Goal: Task Accomplishment & Management: Complete application form

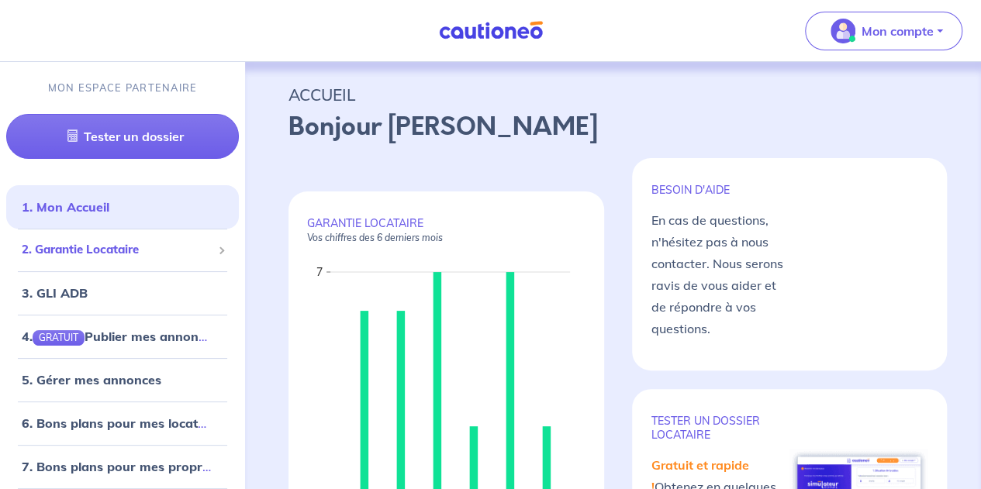
click at [128, 255] on span "2. Garantie Locataire" at bounding box center [117, 250] width 190 height 18
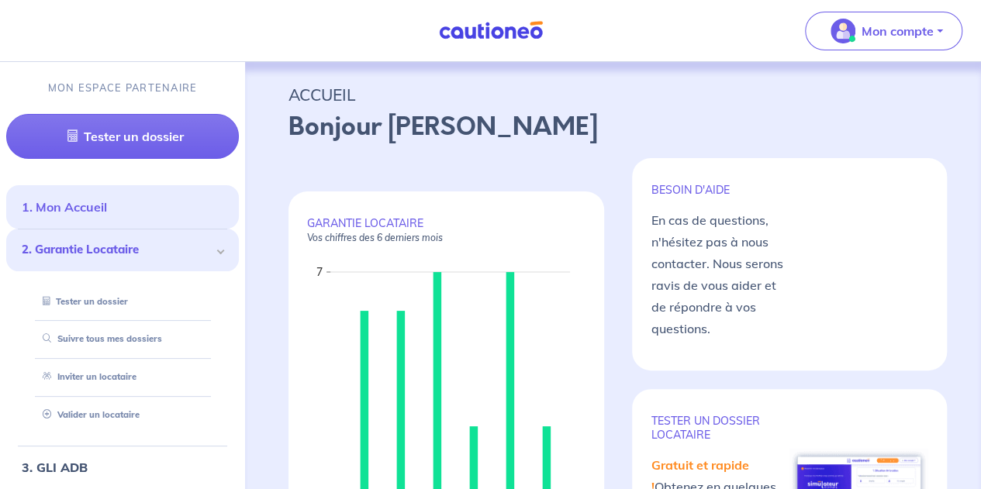
click at [107, 209] on link "1. Mon Accueil" at bounding box center [64, 207] width 85 height 16
click at [478, 157] on div "Bonjour Norman" at bounding box center [612, 134] width 649 height 50
click at [130, 342] on link "Suivre tous mes dossiers" at bounding box center [98, 338] width 124 height 11
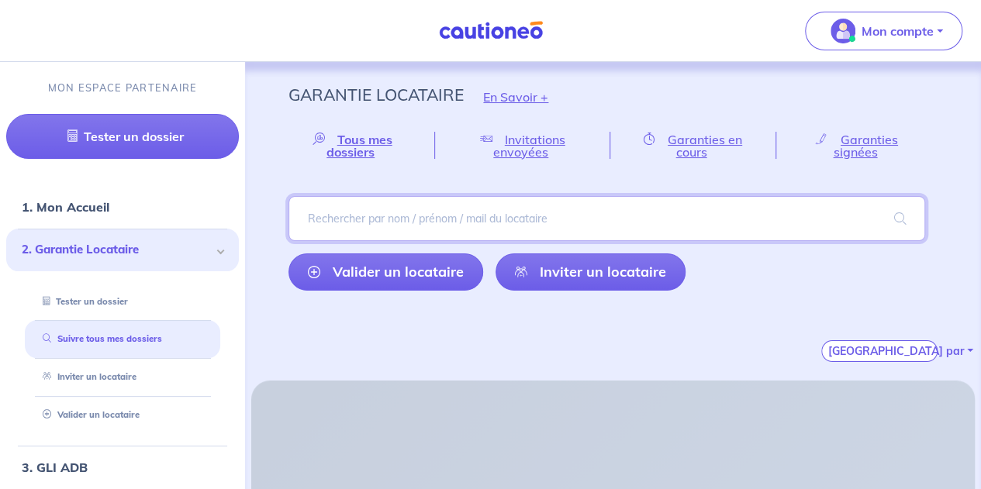
click at [460, 212] on input "search" at bounding box center [606, 218] width 636 height 45
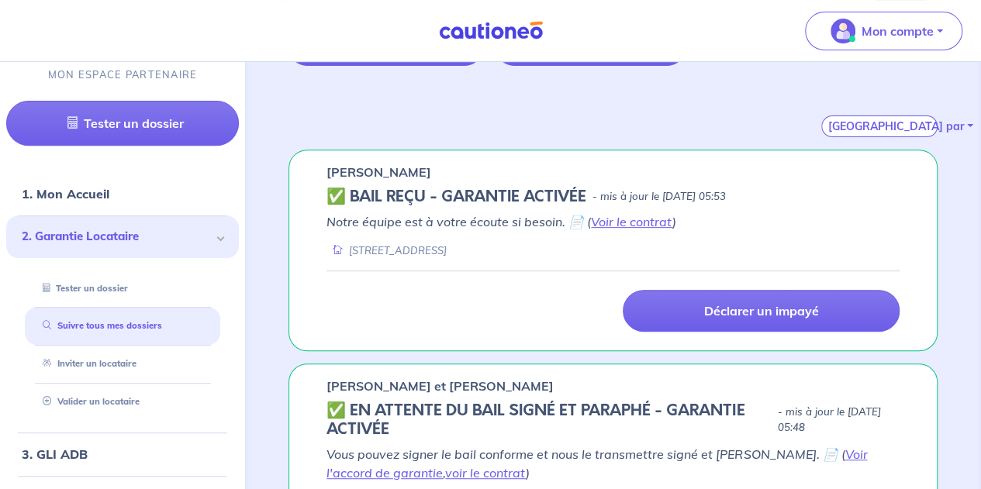
scroll to position [229, 0]
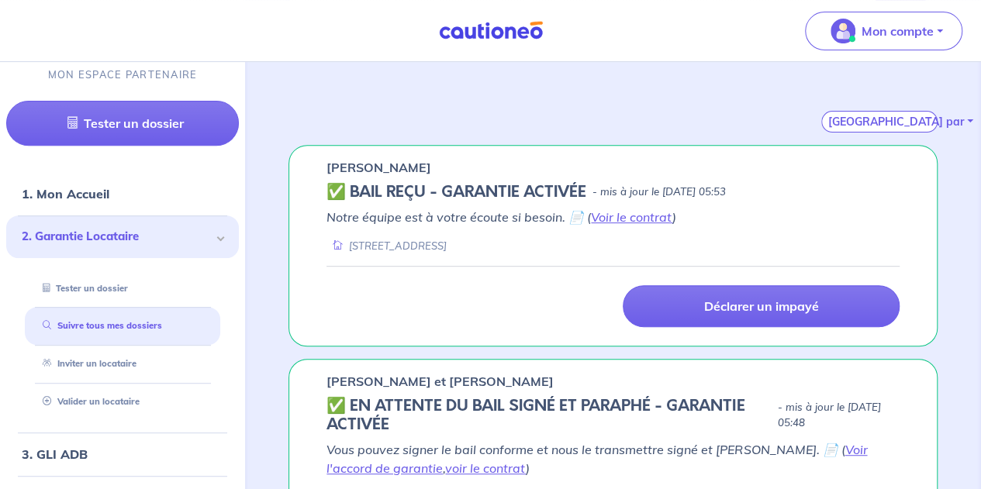
type input "sava"
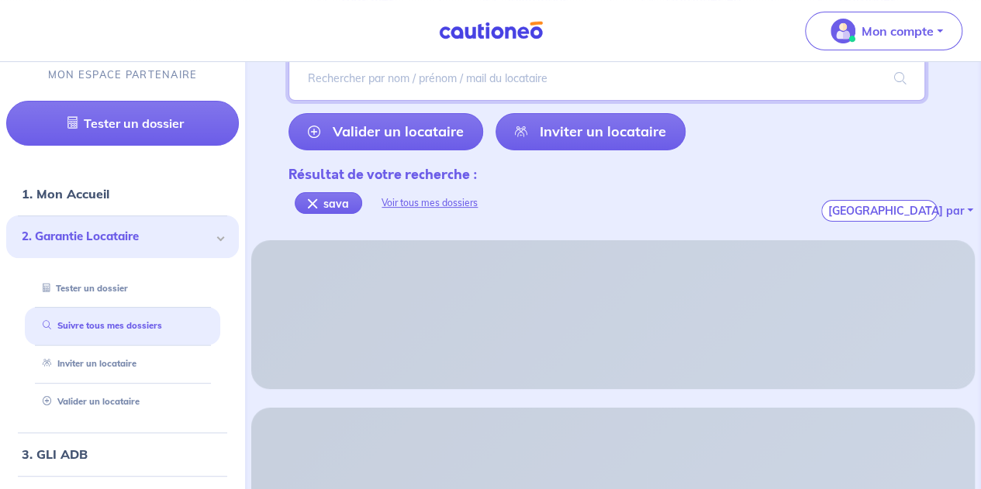
scroll to position [54, 0]
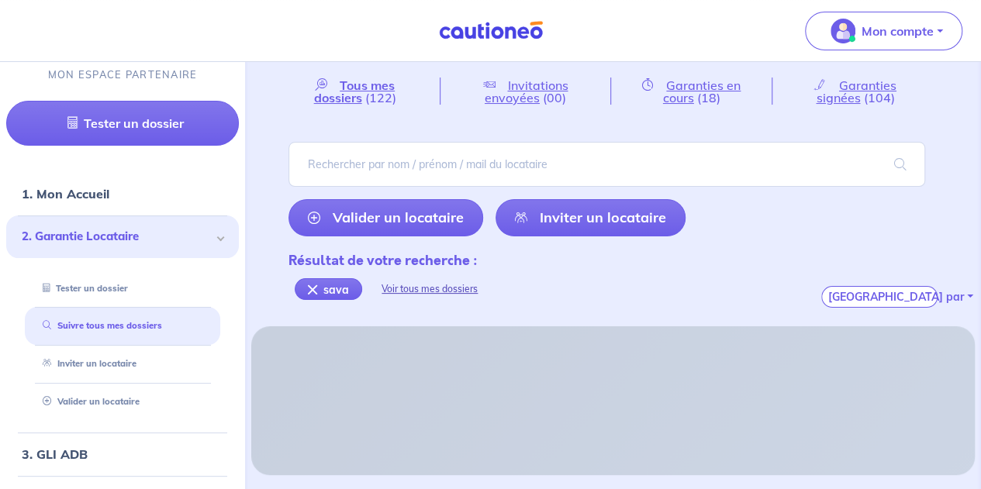
click at [487, 293] on div "Voir tous mes dossiers" at bounding box center [429, 289] width 135 height 37
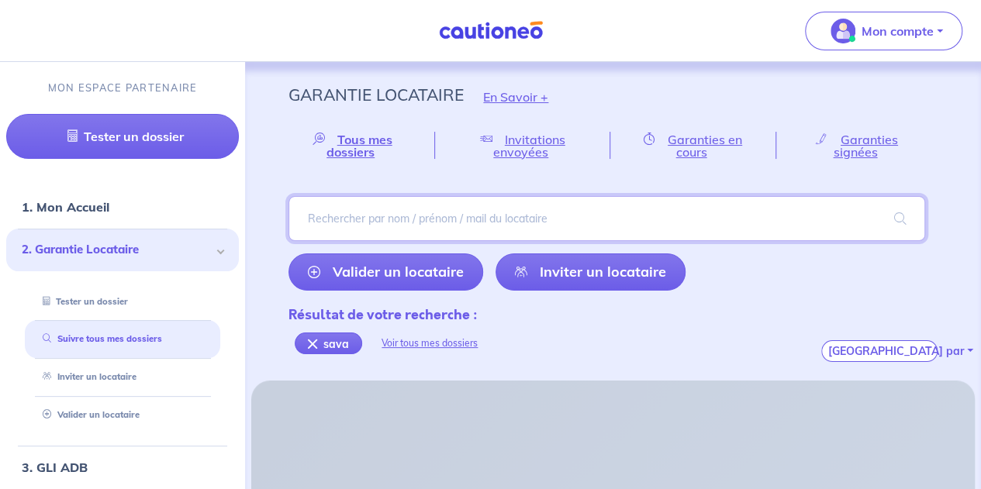
click at [372, 221] on input "search" at bounding box center [606, 218] width 636 height 45
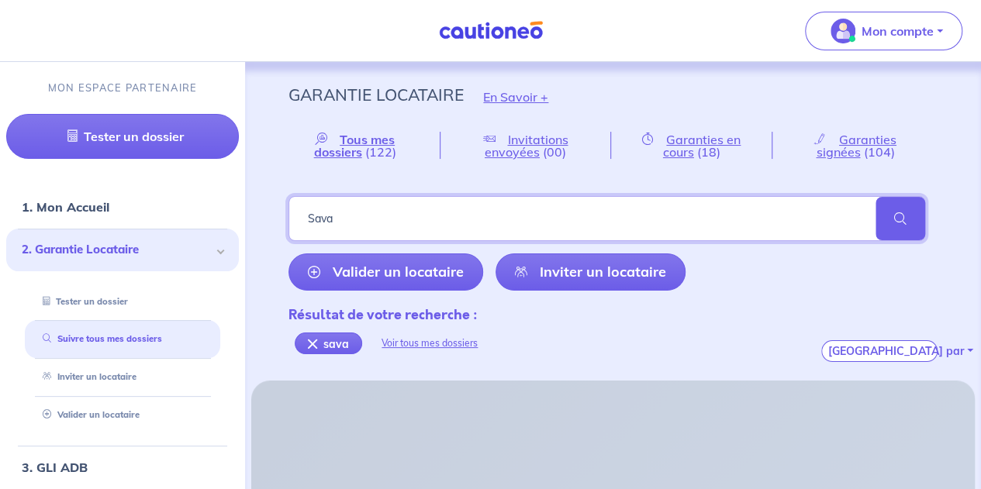
type input "Sava"
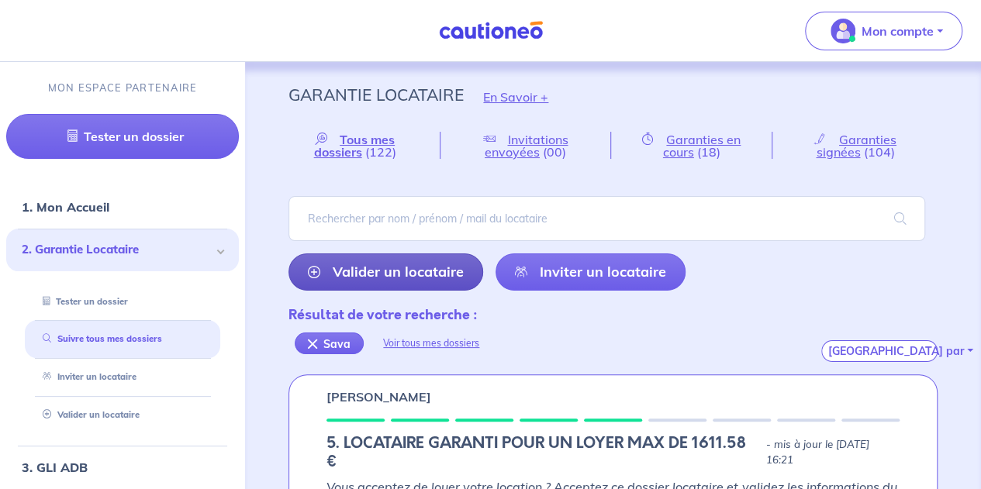
click at [334, 272] on link "Valider un locataire" at bounding box center [385, 271] width 195 height 37
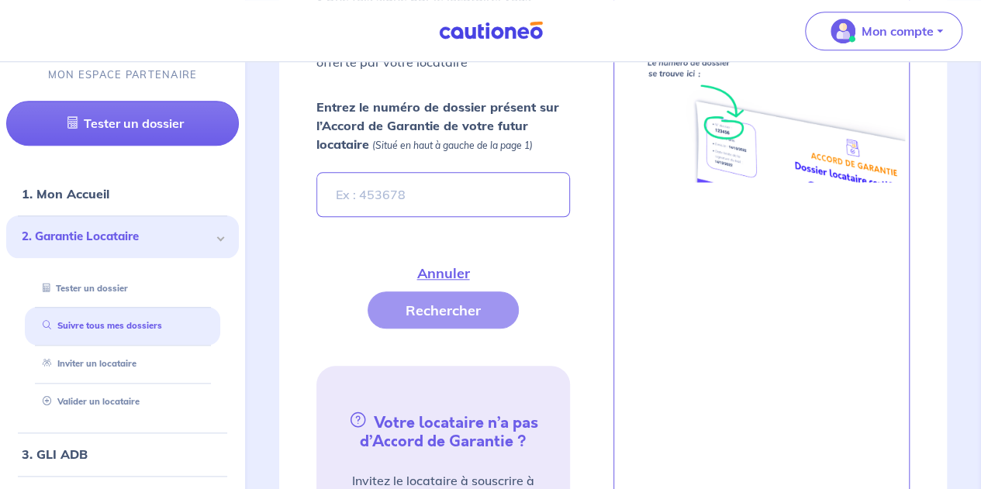
scroll to position [690, 0]
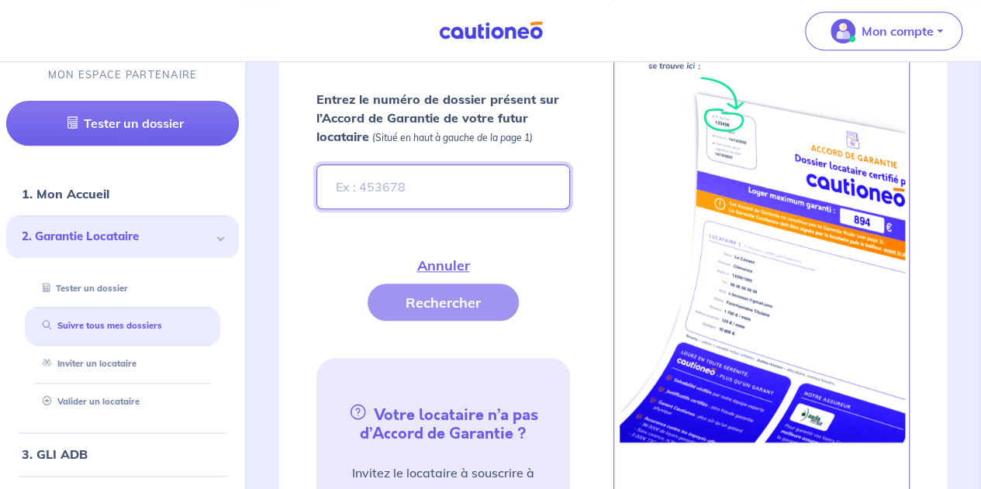
click at [433, 179] on input "Entrez le numéro de dossier présent sur l’Accord de Garantie de votre futur loc…" at bounding box center [442, 186] width 253 height 45
type input "X"
type input "x6Ea2F"
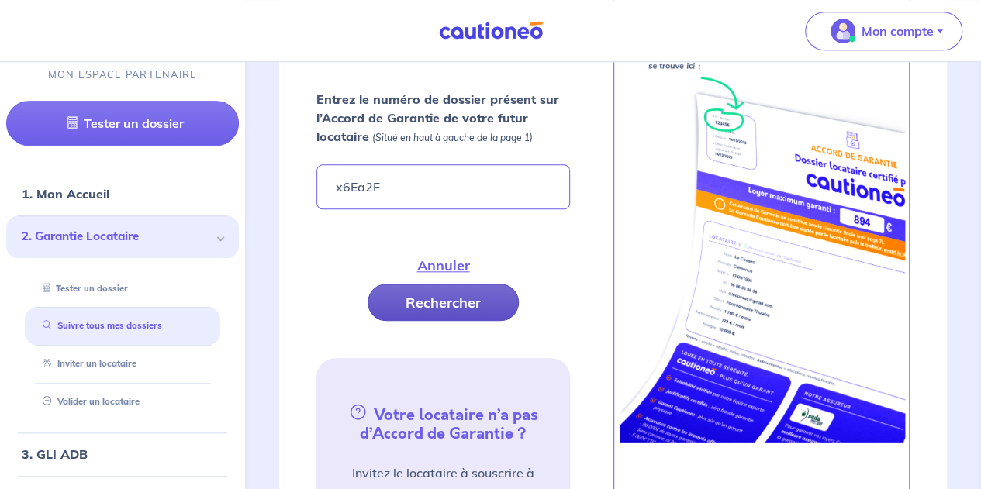
click at [462, 316] on button "Rechercher" at bounding box center [442, 302] width 151 height 37
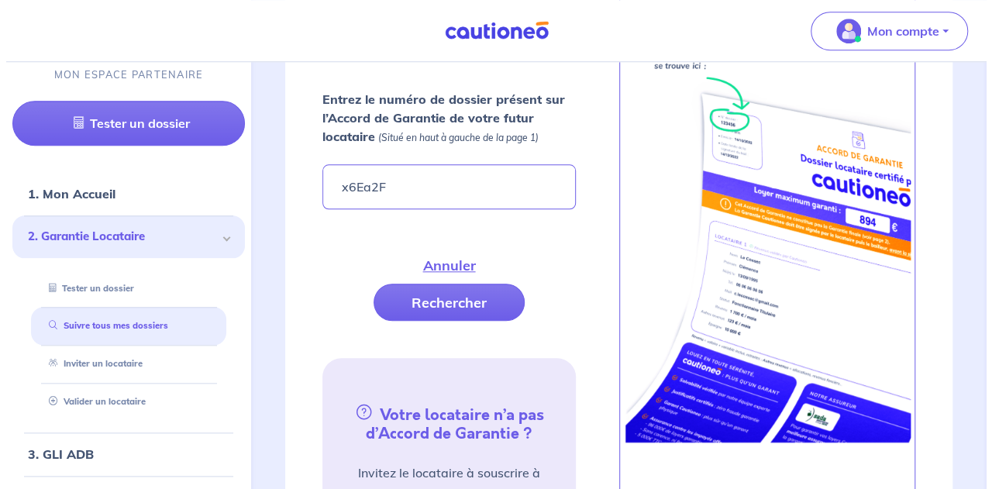
scroll to position [760, 0]
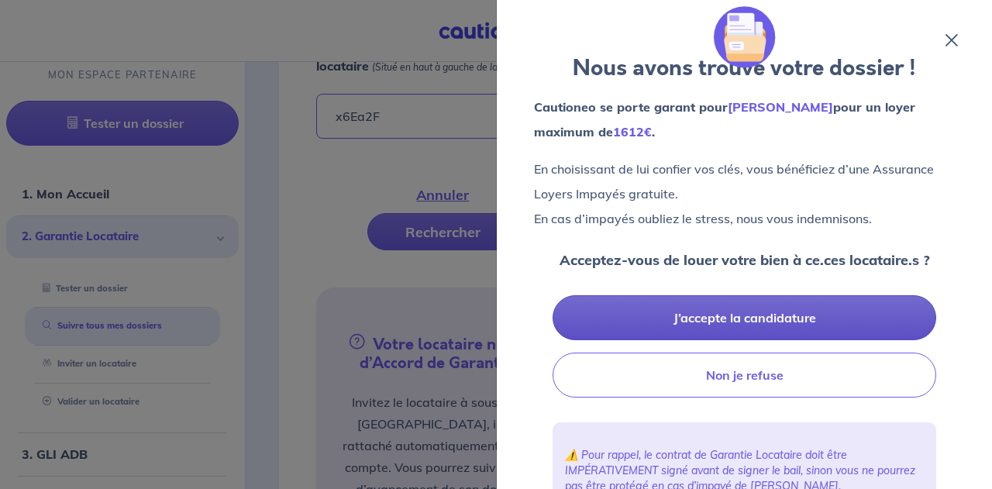
click at [732, 316] on button "J’accepte la candidature" at bounding box center [745, 317] width 384 height 45
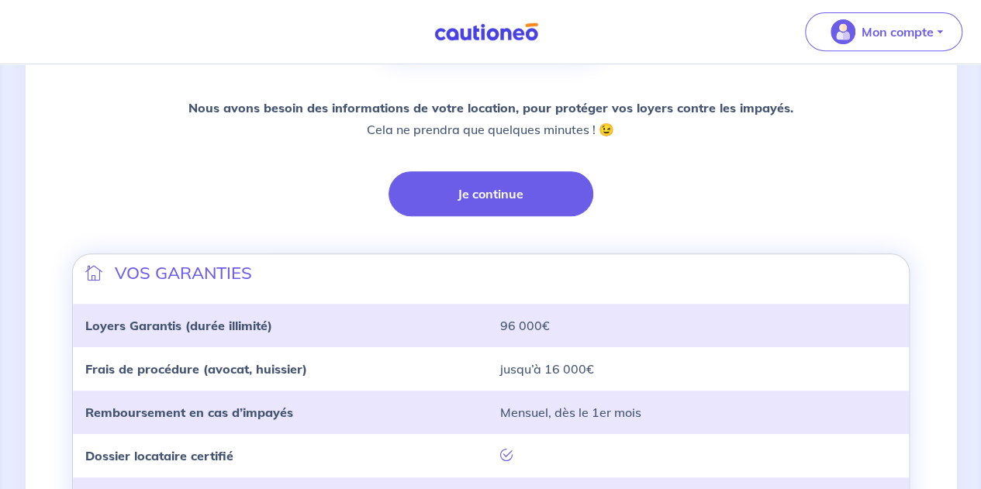
scroll to position [343, 0]
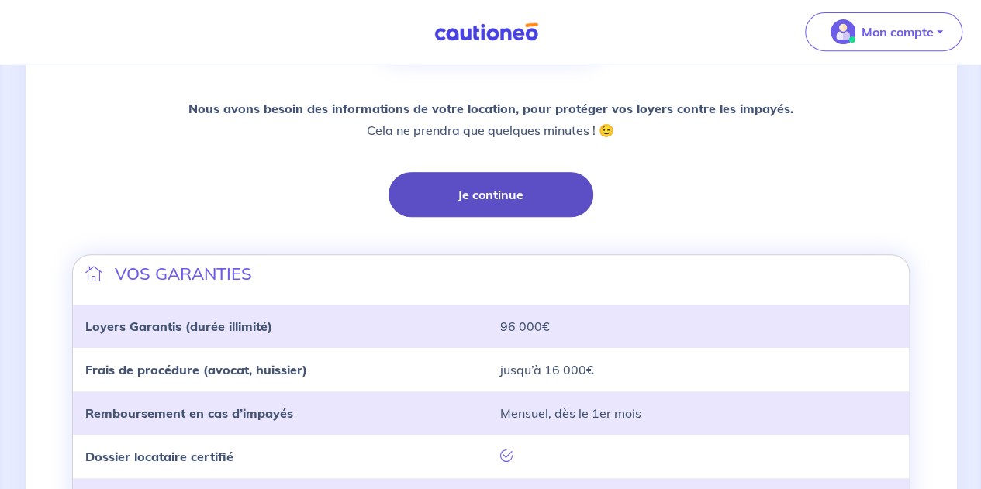
click at [529, 204] on button "Je continue" at bounding box center [490, 194] width 205 height 45
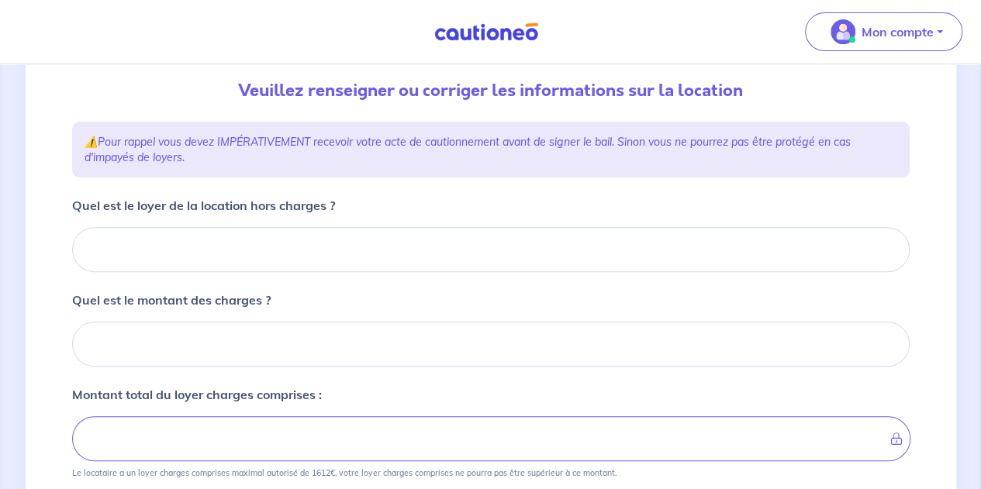
scroll to position [162, 0]
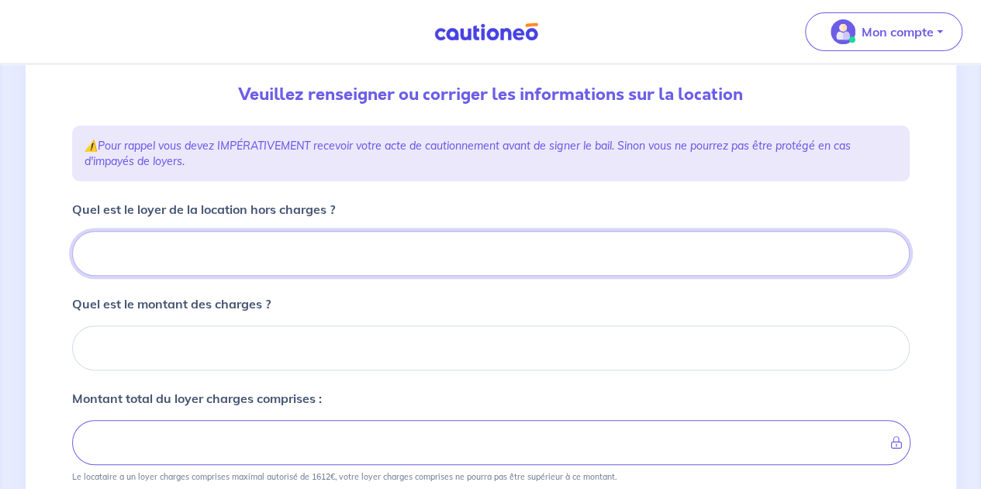
click at [195, 250] on input "Quel est le loyer de la location hors charges ?" at bounding box center [490, 253] width 837 height 45
type input "1"
type input "150"
type input "1500"
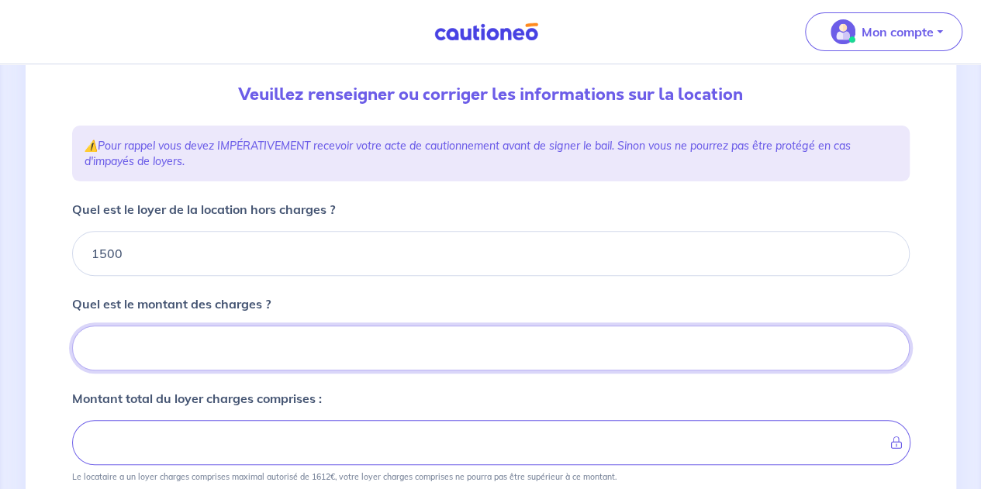
click at [188, 342] on input "Quel est le montant des charges ?" at bounding box center [490, 348] width 837 height 45
type input "100"
type input "1600"
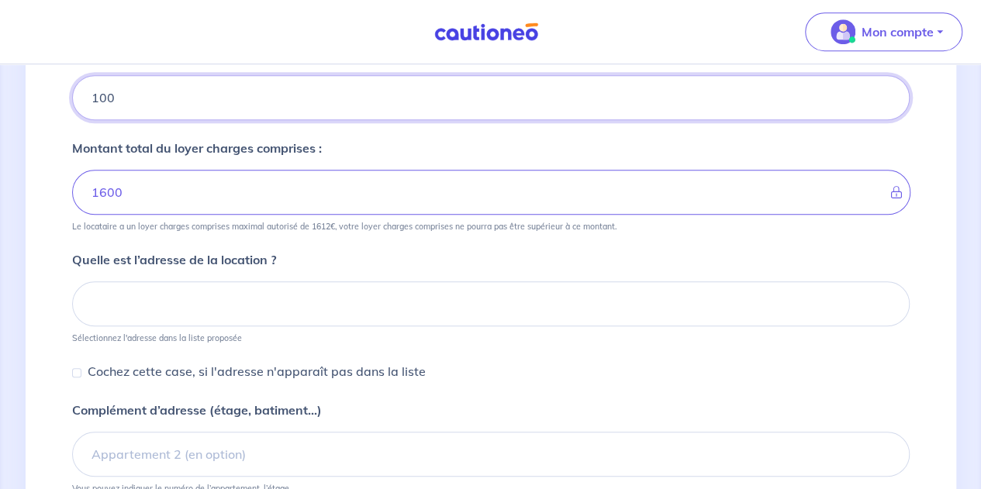
scroll to position [436, 0]
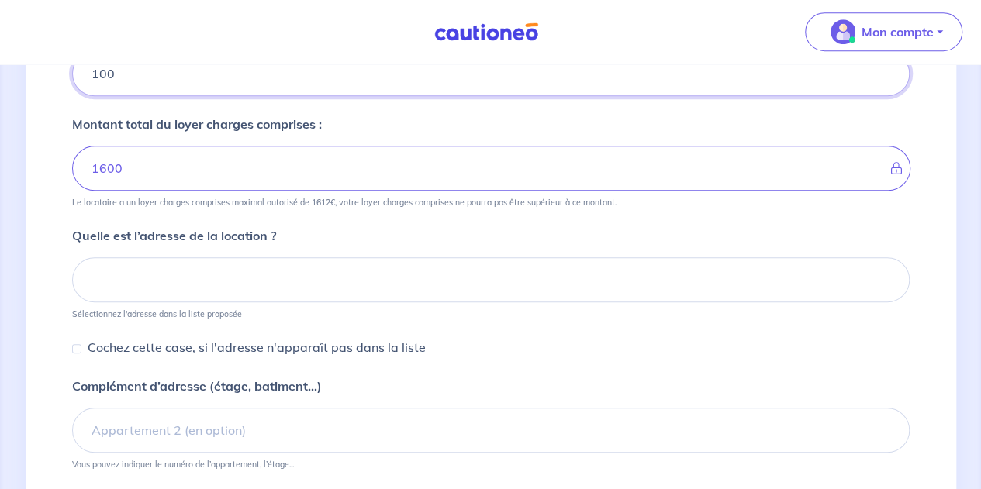
type input "100"
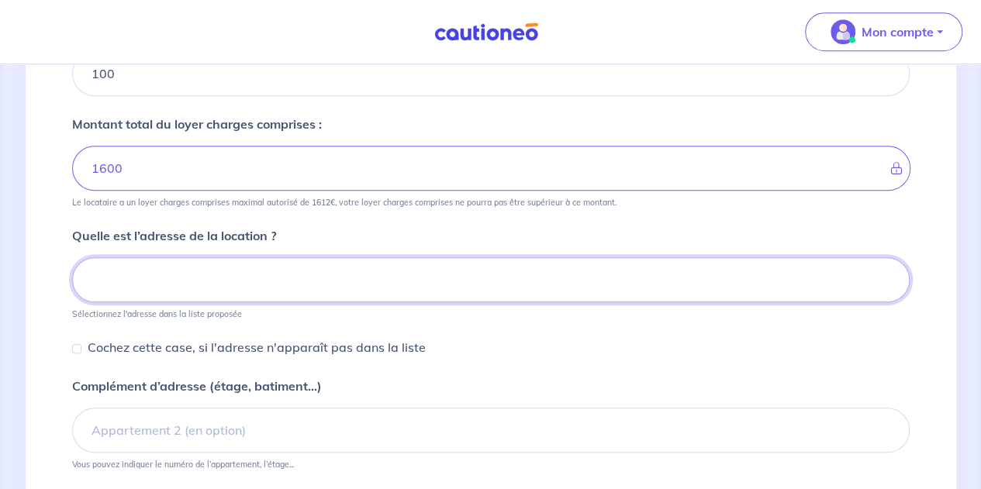
click at [224, 267] on input at bounding box center [490, 279] width 837 height 45
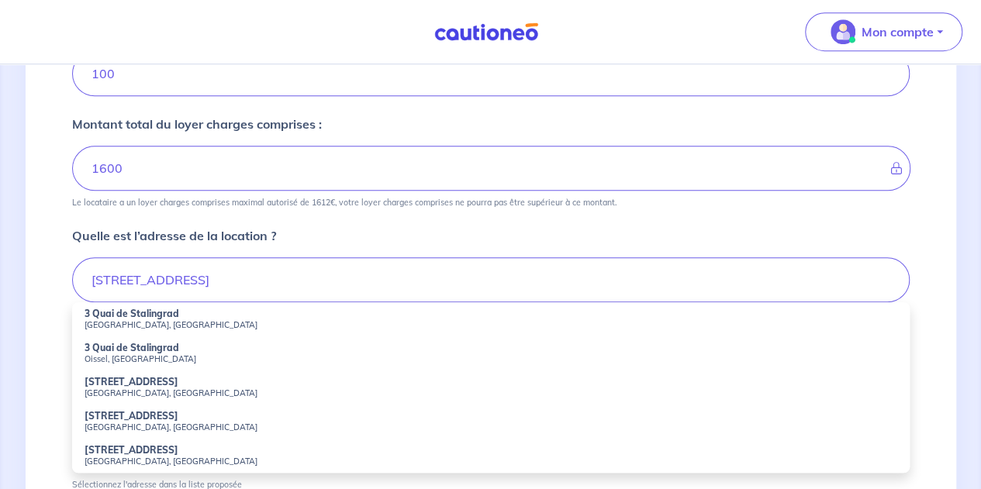
click at [208, 320] on small "[GEOGRAPHIC_DATA], [GEOGRAPHIC_DATA]" at bounding box center [490, 324] width 812 height 11
type input "[STREET_ADDRESS]"
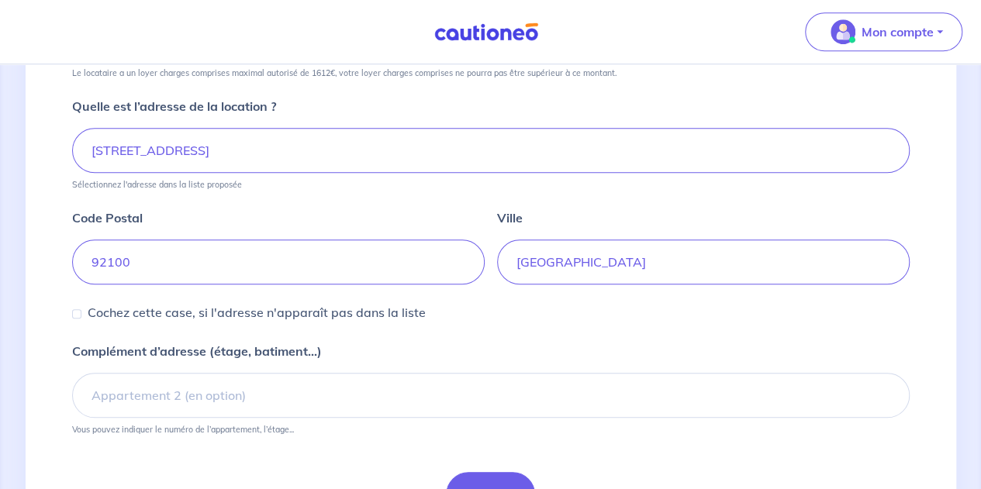
scroll to position [657, 0]
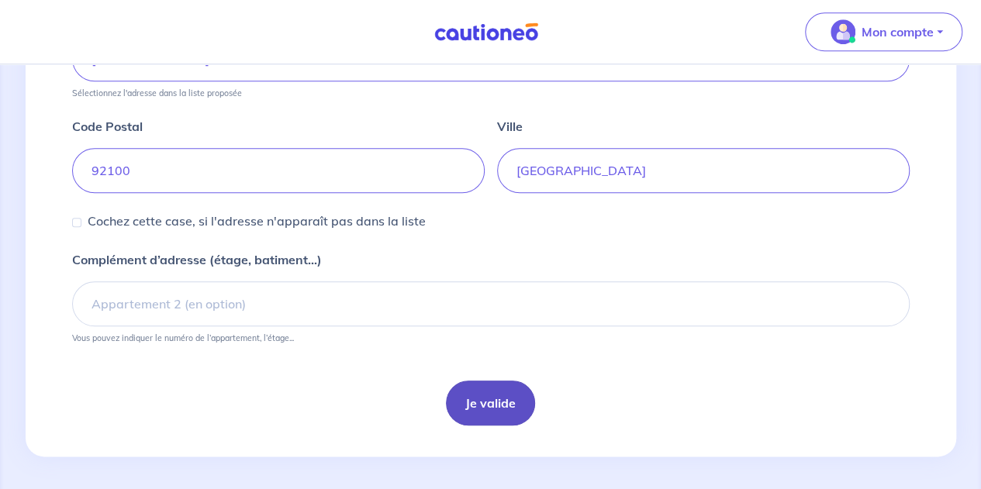
click at [515, 398] on button "Je valide" at bounding box center [490, 403] width 89 height 45
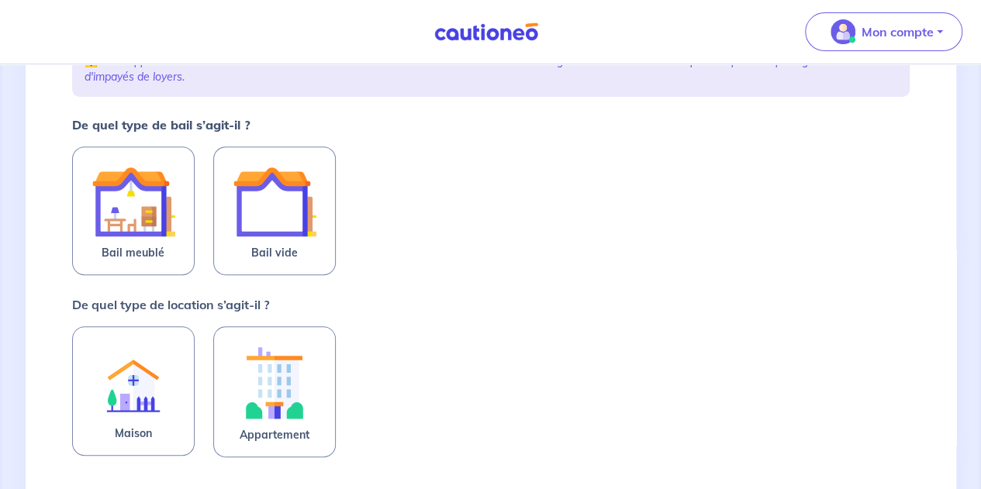
scroll to position [250, 0]
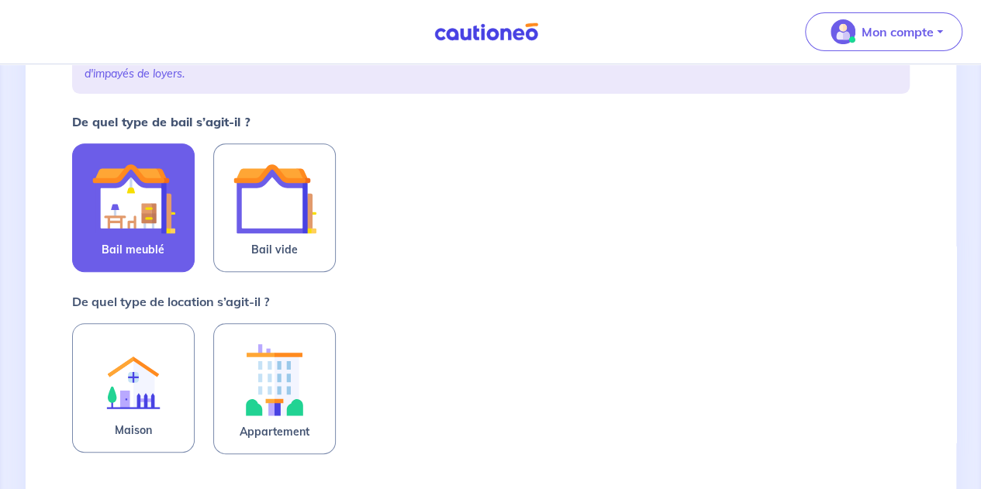
click at [191, 231] on label "Bail meublé" at bounding box center [133, 207] width 122 height 129
click at [0, 0] on input "Bail meublé" at bounding box center [0, 0] width 0 height 0
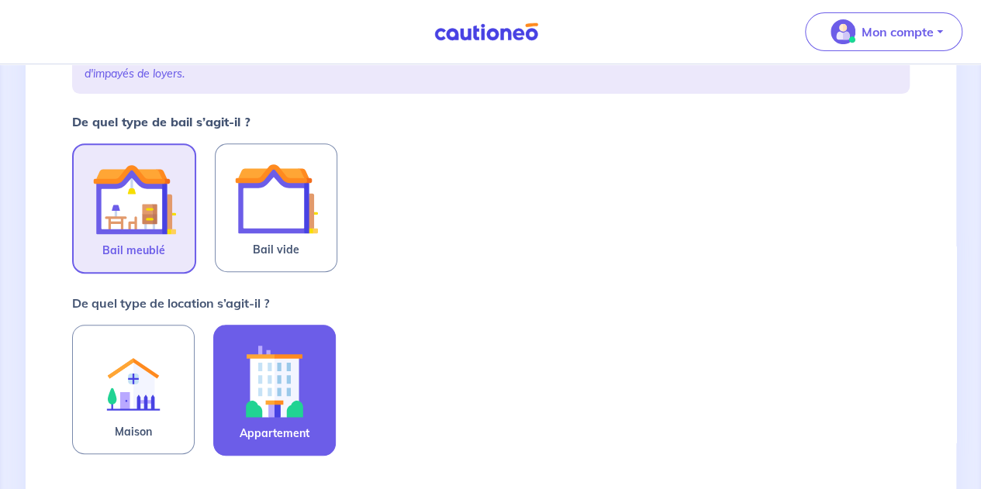
click at [271, 388] on img at bounding box center [275, 381] width 84 height 86
click at [0, 0] on input "Appartement" at bounding box center [0, 0] width 0 height 0
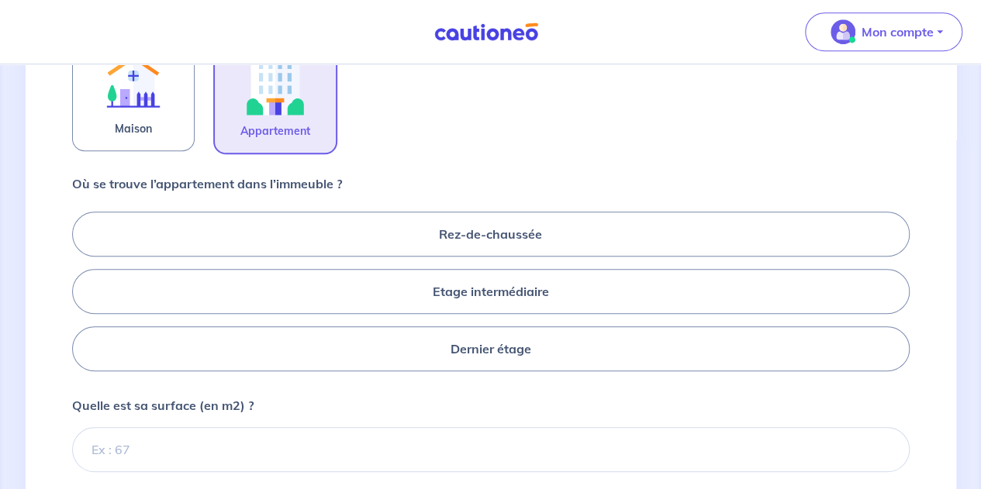
scroll to position [557, 0]
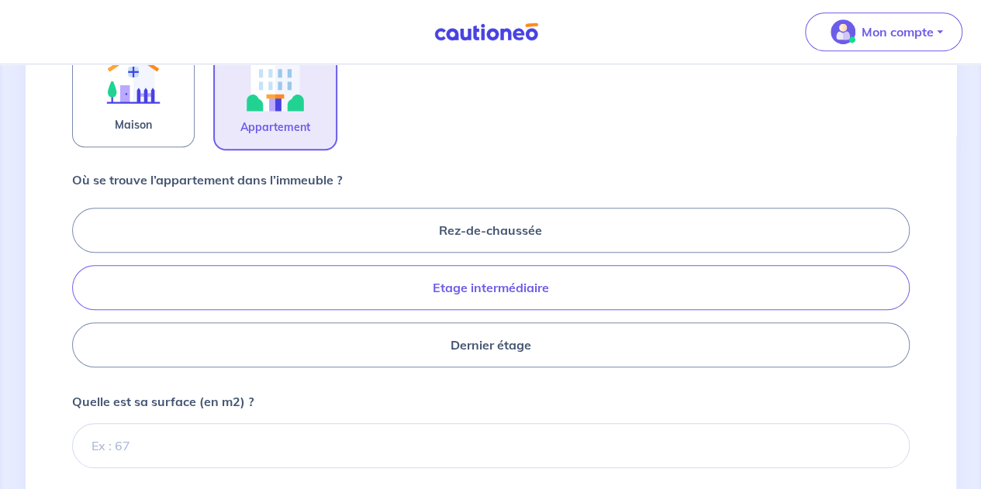
click at [495, 290] on label "Etage intermédiaire" at bounding box center [490, 287] width 837 height 45
click at [82, 290] on input "Etage intermédiaire" at bounding box center [77, 287] width 10 height 10
radio input "true"
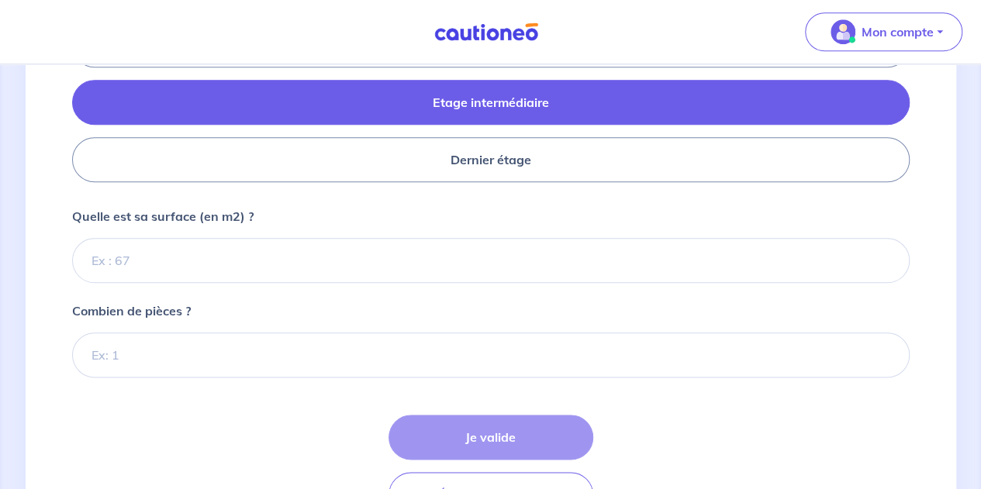
scroll to position [750, 0]
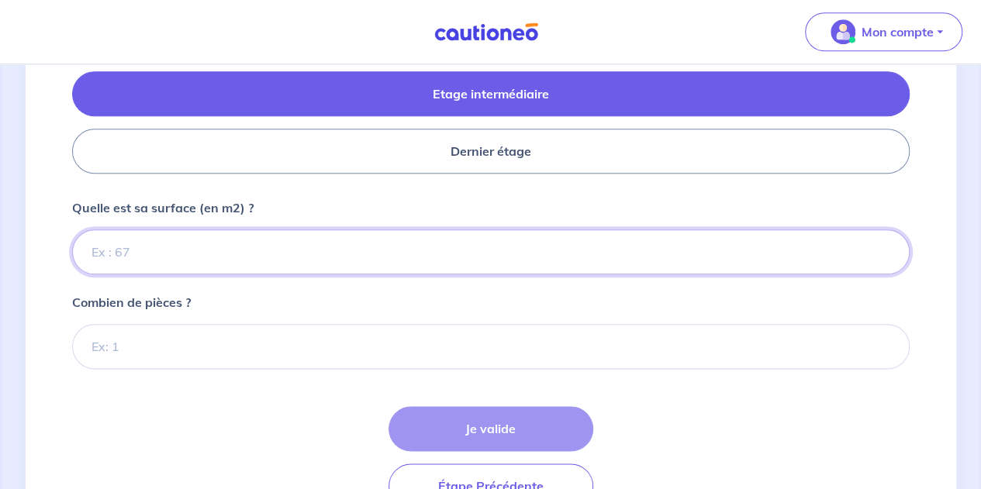
click at [225, 242] on input "Quelle est sa surface (en m2) ?" at bounding box center [490, 251] width 837 height 45
type input "47"
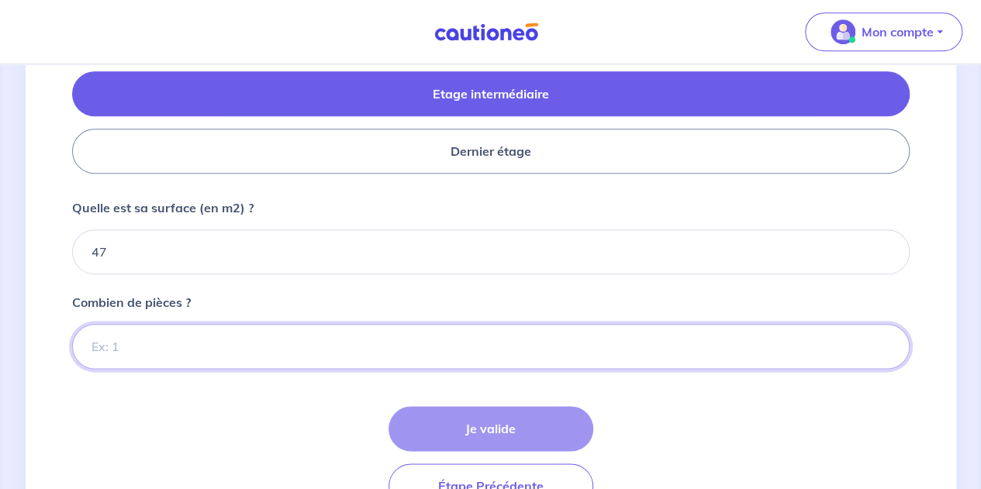
click at [177, 351] on input "Combien de pièces ?" at bounding box center [490, 346] width 837 height 45
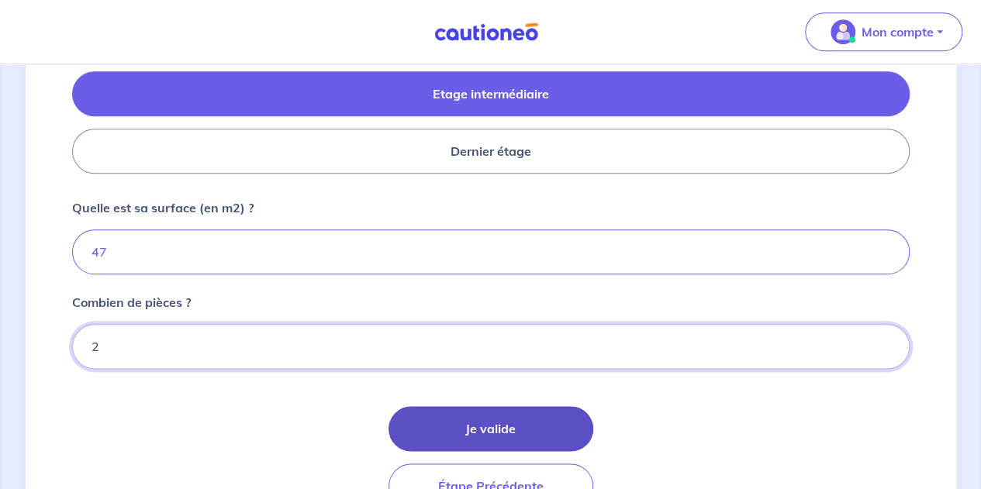
type input "2"
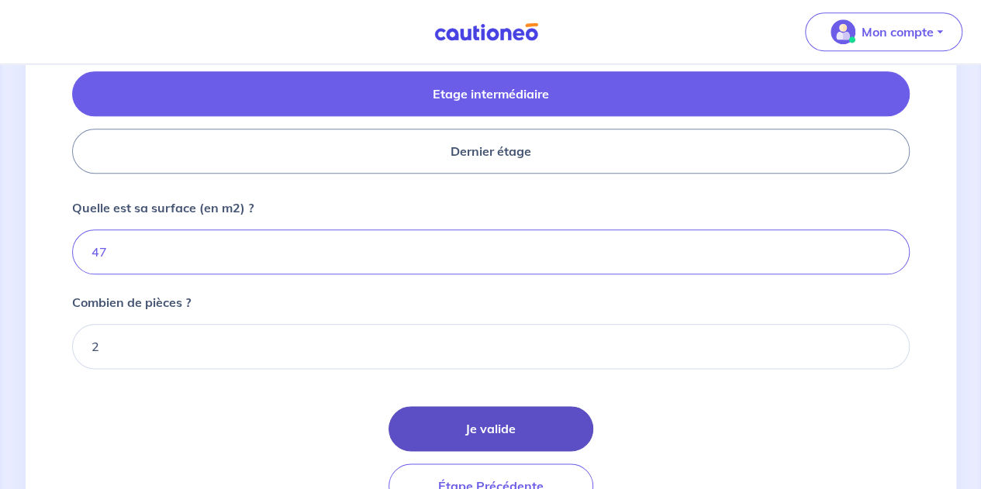
click at [434, 429] on button "Je valide" at bounding box center [490, 428] width 205 height 45
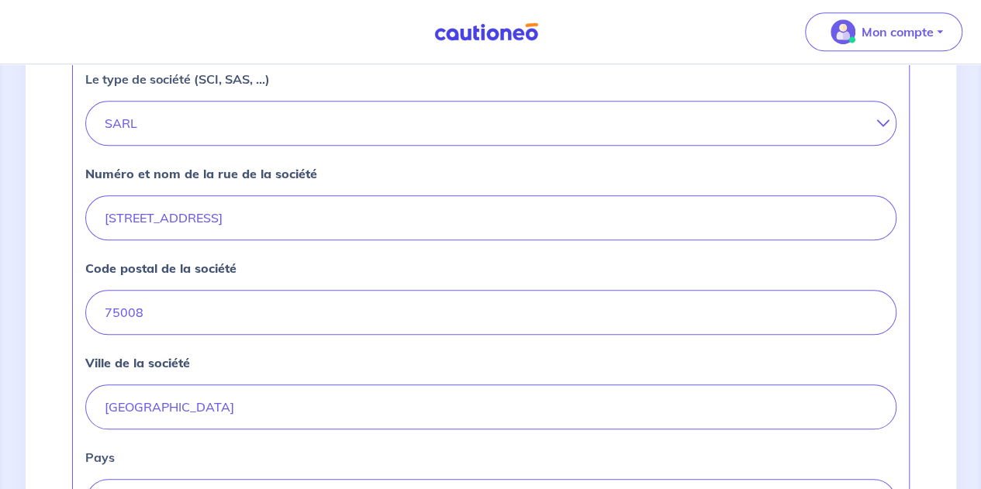
scroll to position [819, 0]
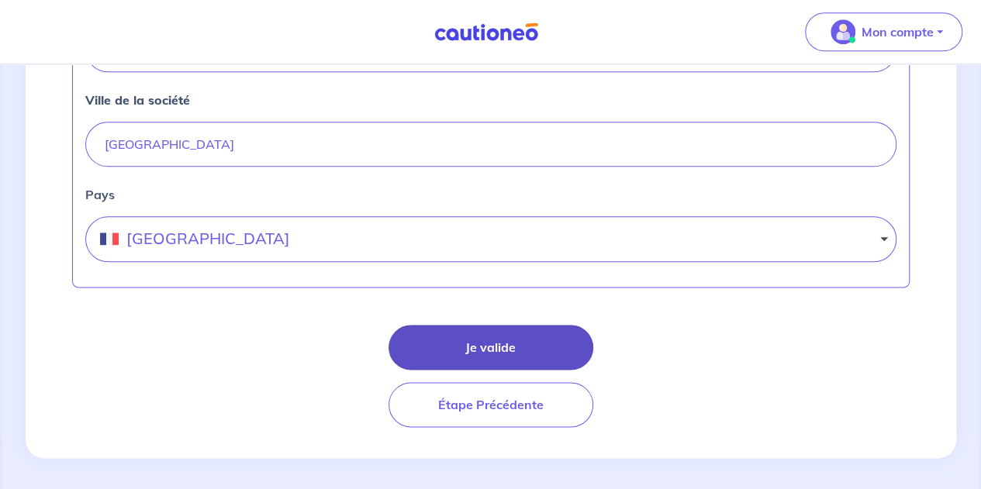
click at [518, 340] on button "Je valide" at bounding box center [490, 347] width 205 height 45
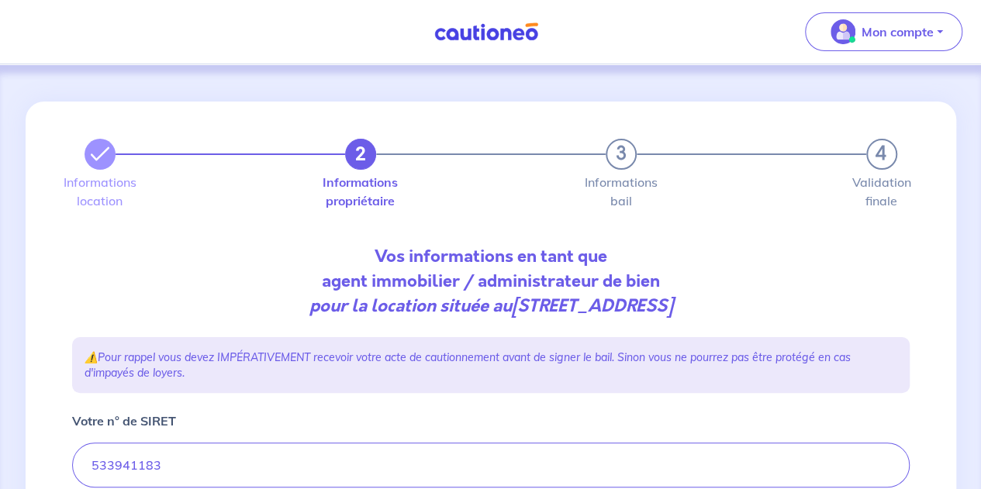
select select "FR"
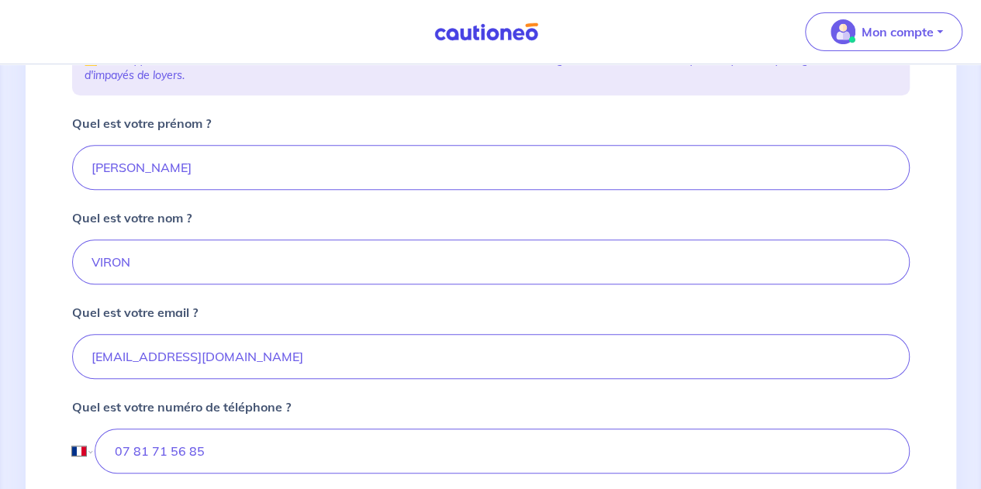
scroll to position [485, 0]
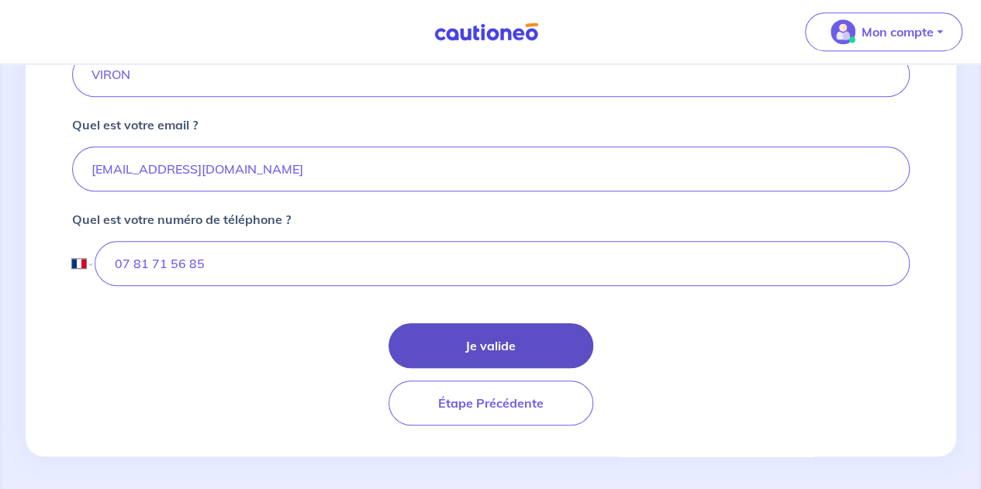
click at [495, 340] on button "Je valide" at bounding box center [490, 345] width 205 height 45
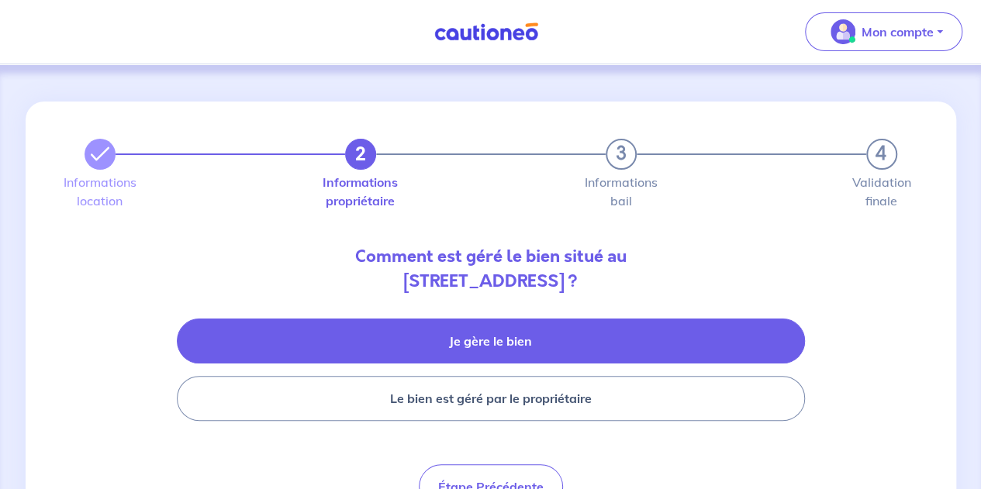
scroll to position [85, 0]
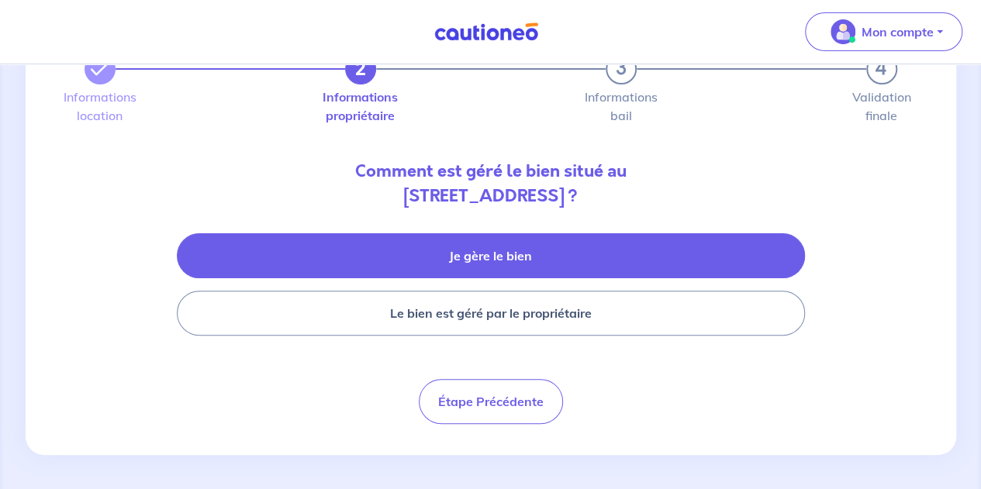
click at [490, 247] on button "Je gère le bien" at bounding box center [491, 255] width 628 height 45
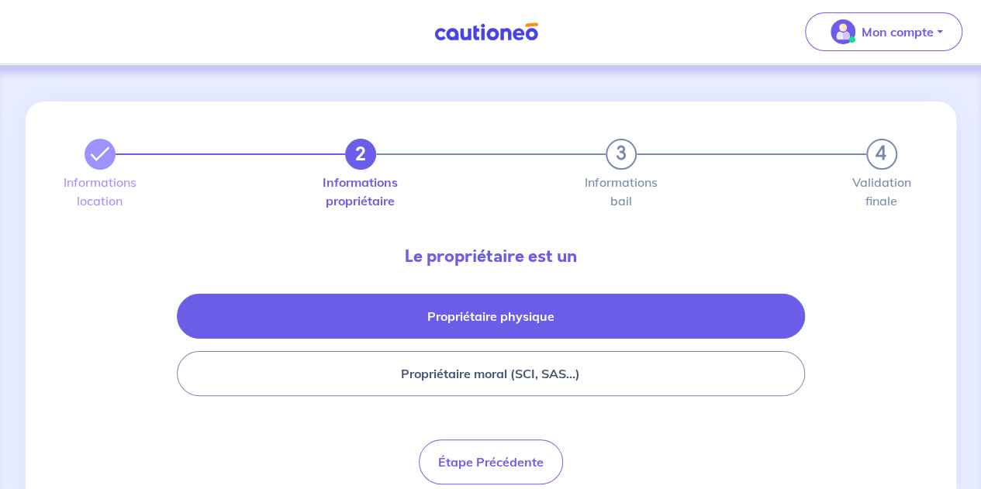
click at [505, 319] on button "Propriétaire physique" at bounding box center [491, 316] width 628 height 45
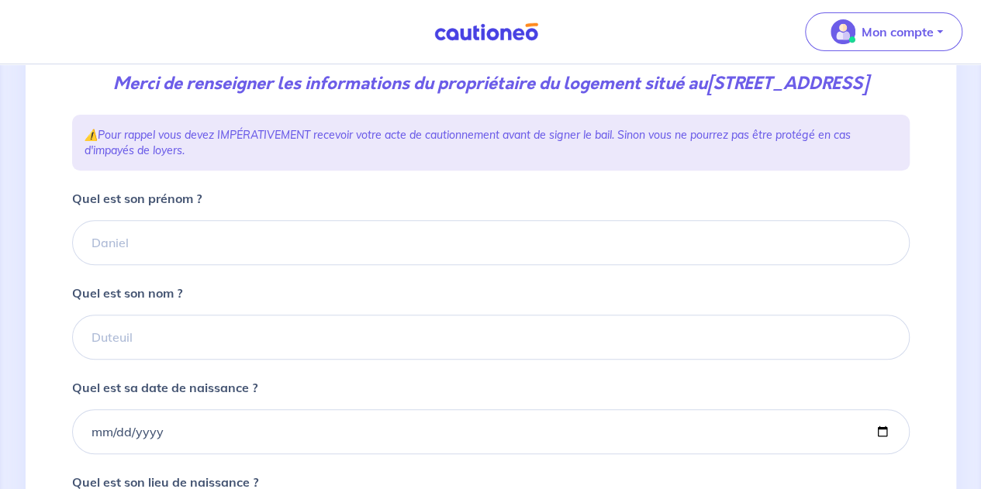
scroll to position [211, 0]
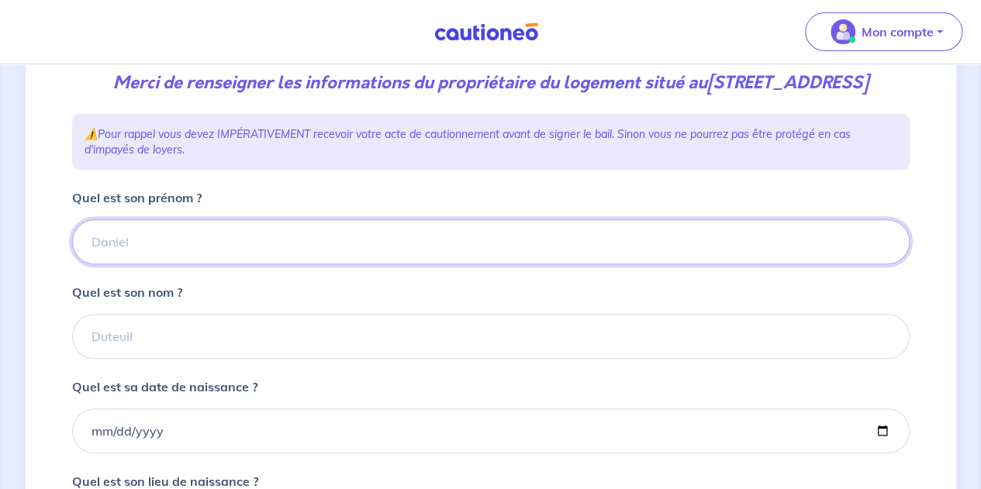
click at [189, 258] on input "Quel est son prénom ?" at bounding box center [490, 241] width 837 height 45
click at [257, 264] on input "Quel est son prénom ?" at bounding box center [490, 241] width 837 height 45
type input "[PERSON_NAME]"
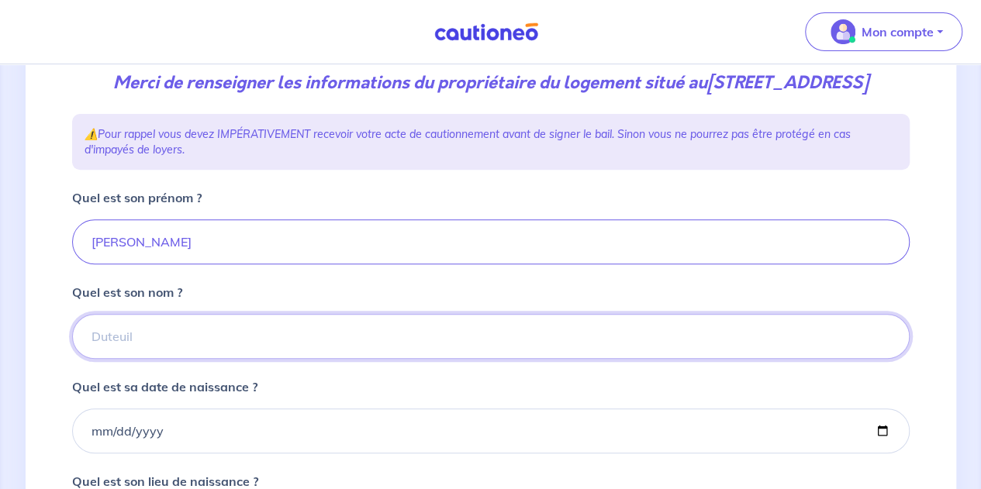
click at [208, 356] on input "Quel est son nom ?" at bounding box center [490, 336] width 837 height 45
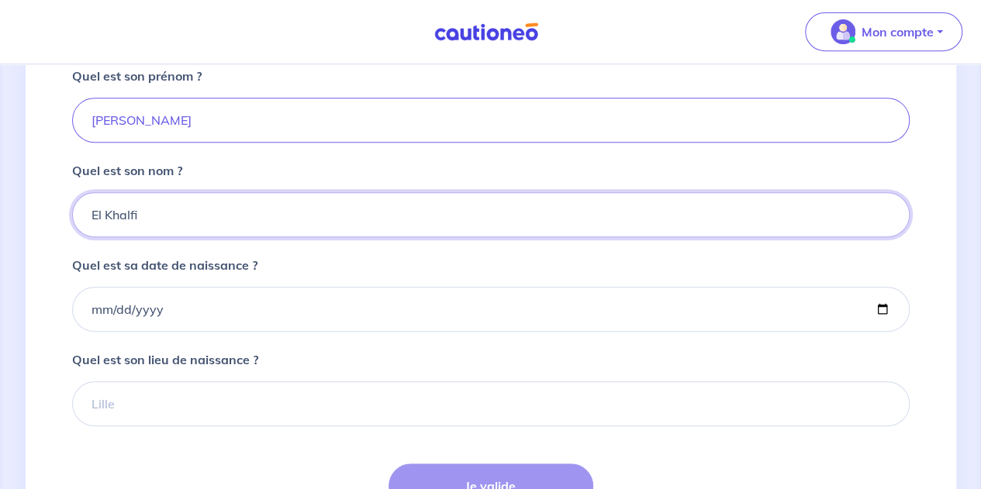
scroll to position [341, 0]
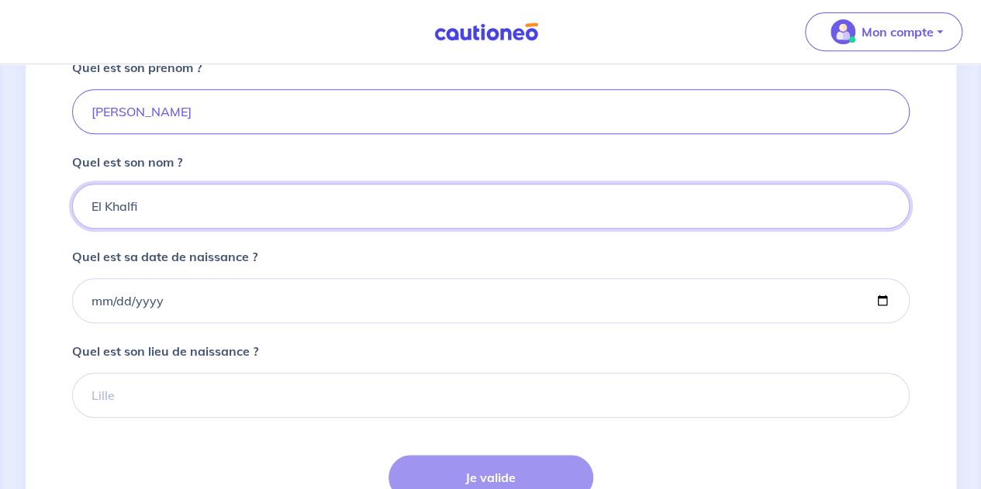
type input "El Khalfi"
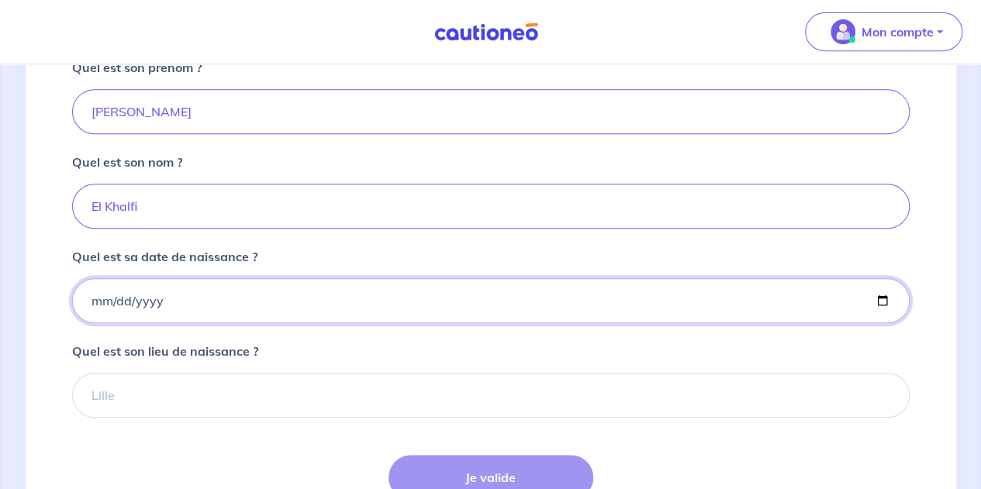
click at [204, 323] on input "Quel est sa date de naissance ?" at bounding box center [490, 300] width 837 height 45
type input "[DATE]"
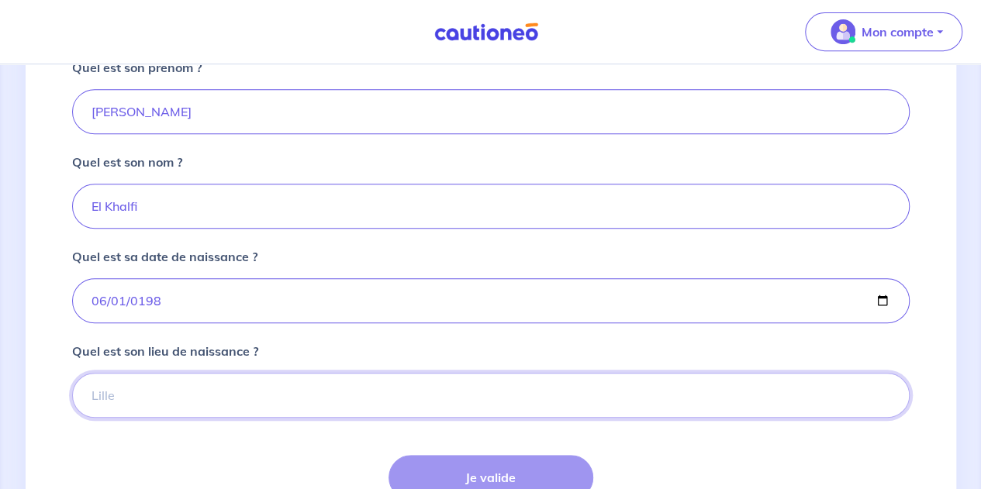
click at [163, 417] on input "Quel est son lieu de naissance ?" at bounding box center [490, 395] width 837 height 45
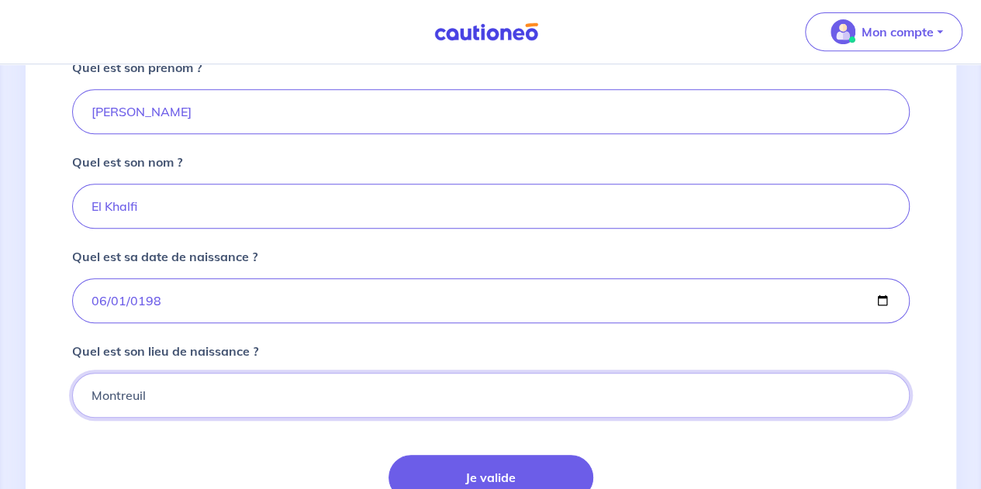
type input "Montreuil"
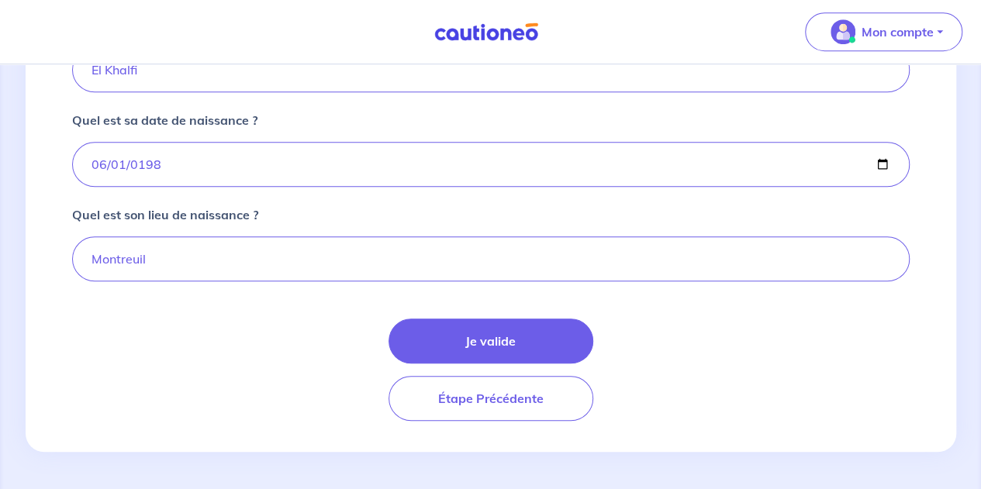
click at [466, 313] on form "Quel est son prénom ? [PERSON_NAME] est son nom ? El [PERSON_NAME] est sa date …" at bounding box center [490, 171] width 837 height 499
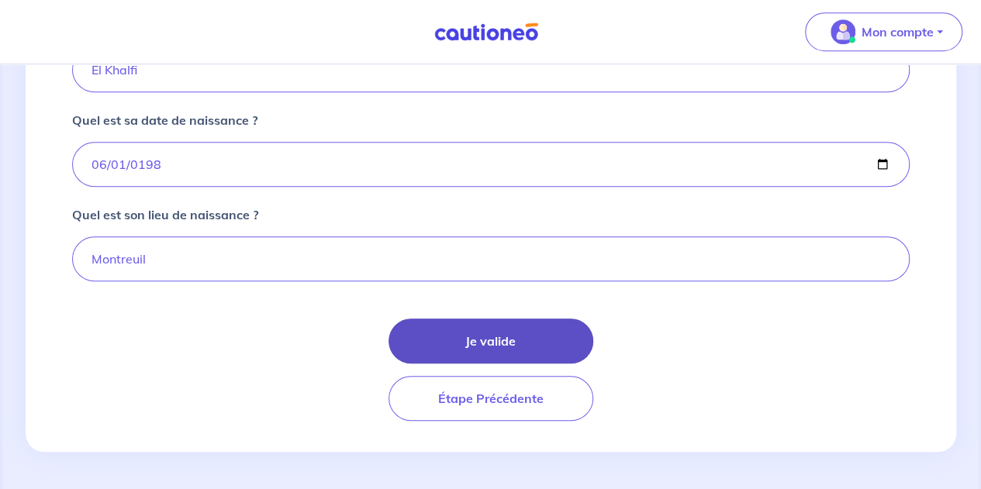
click at [471, 334] on button "Je valide" at bounding box center [490, 341] width 205 height 45
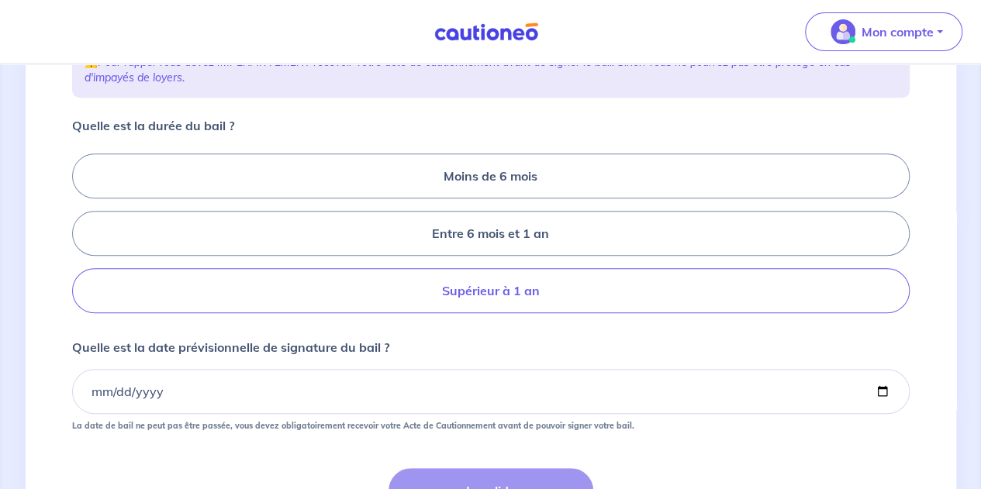
click at [499, 308] on label "Supérieur à 1 an" at bounding box center [490, 290] width 837 height 45
click at [82, 239] on input "Supérieur à 1 an" at bounding box center [77, 234] width 10 height 10
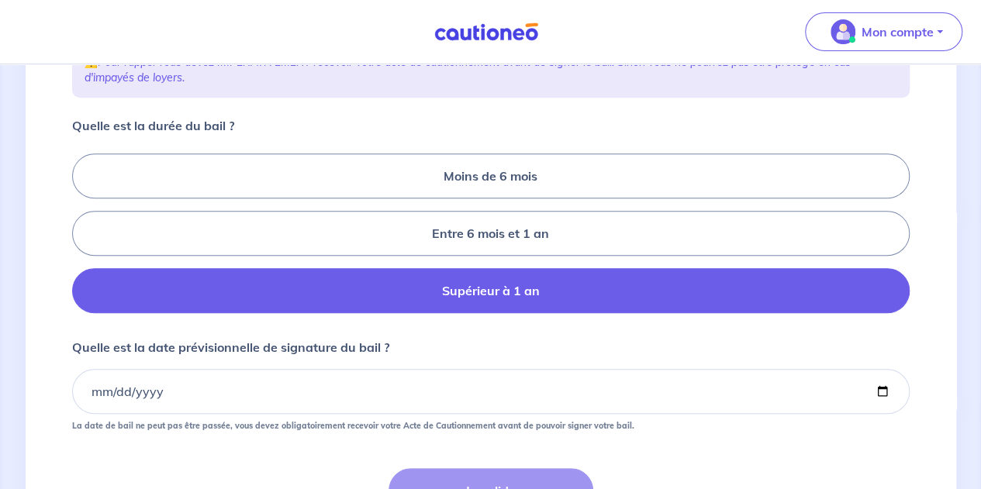
radio input "true"
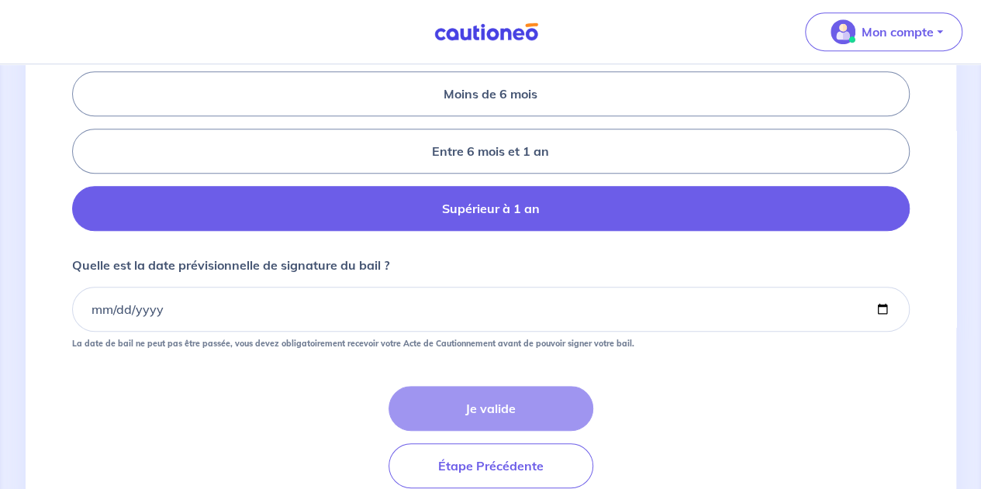
scroll to position [364, 0]
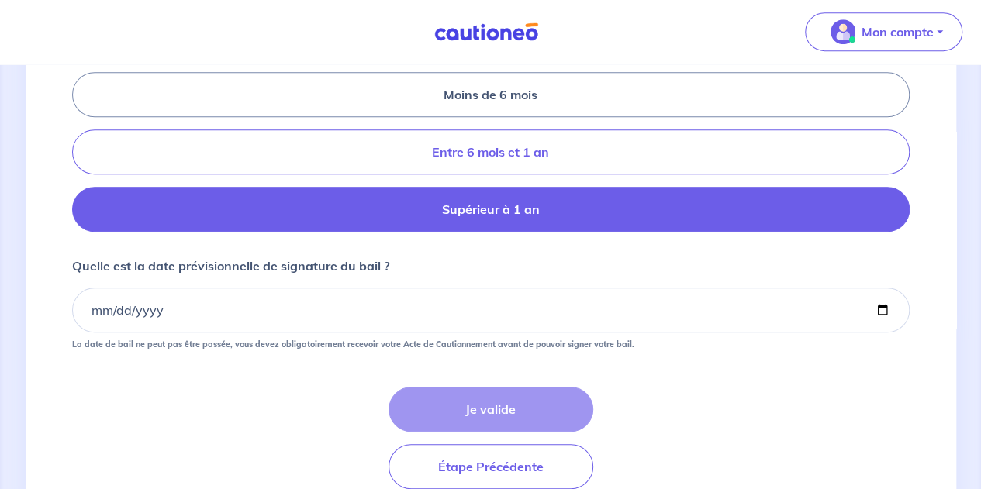
click at [473, 168] on label "Entre 6 mois et 1 an" at bounding box center [490, 151] width 837 height 45
click at [82, 157] on input "Entre 6 mois et 1 an" at bounding box center [77, 152] width 10 height 10
radio input "true"
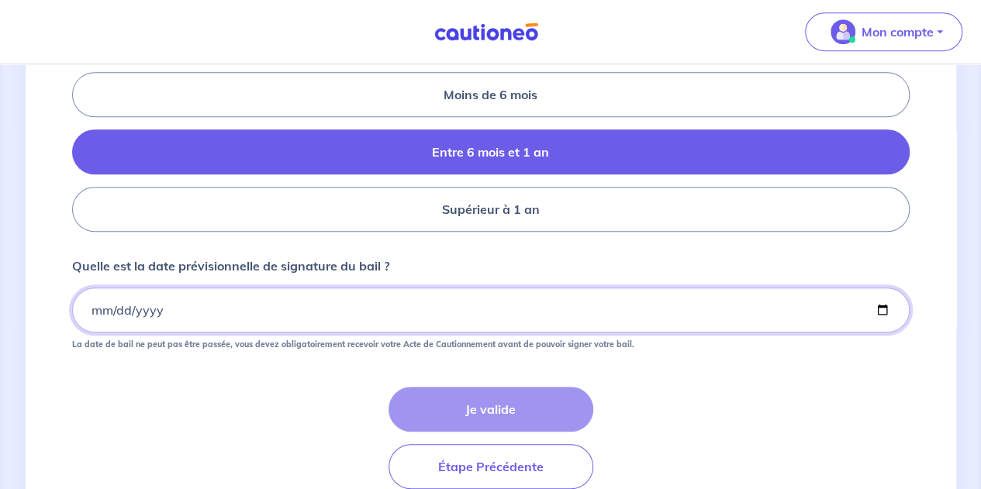
click at [144, 328] on input "Quelle est la date prévisionnelle de signature du bail ?" at bounding box center [490, 310] width 837 height 45
click at [90, 332] on input "Quelle est la date prévisionnelle de signature du bail ?" at bounding box center [490, 310] width 837 height 45
click at [92, 333] on input "Quelle est la date prévisionnelle de signature du bail ?" at bounding box center [490, 310] width 837 height 45
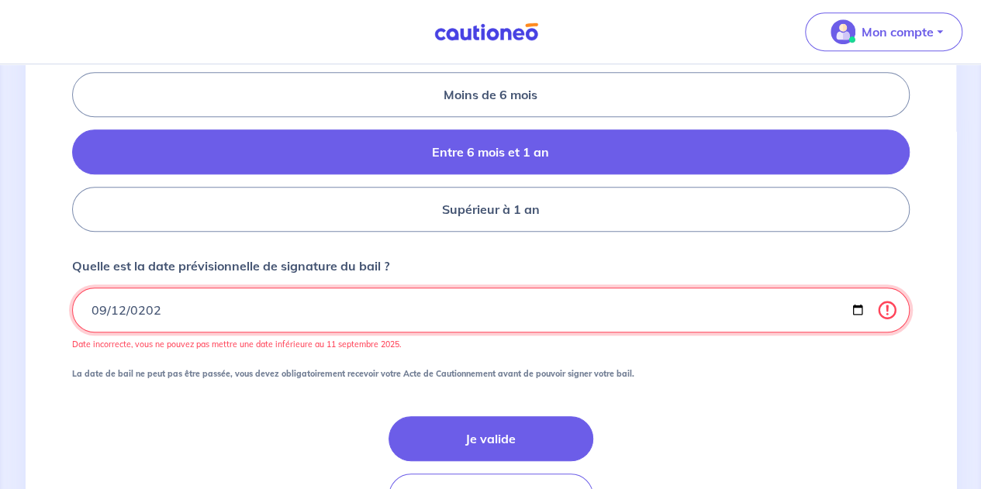
type input "[DATE]"
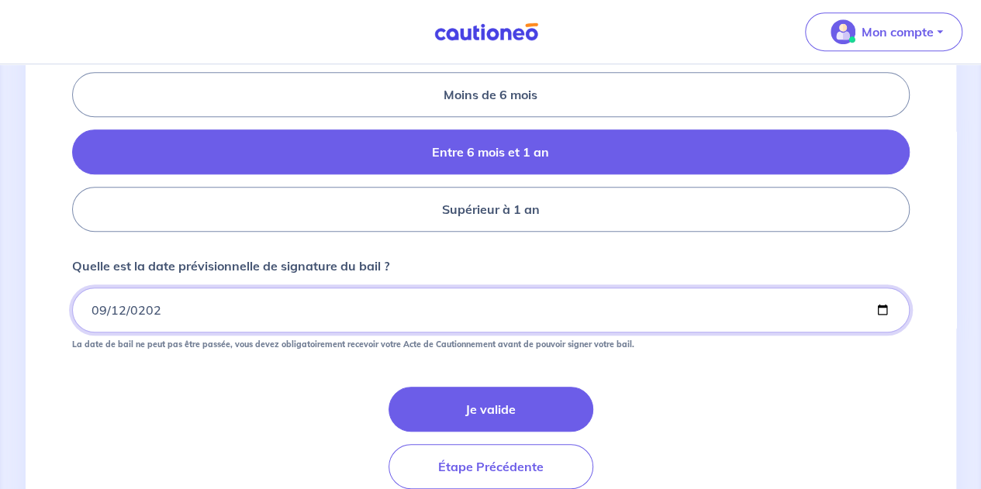
scroll to position [453, 0]
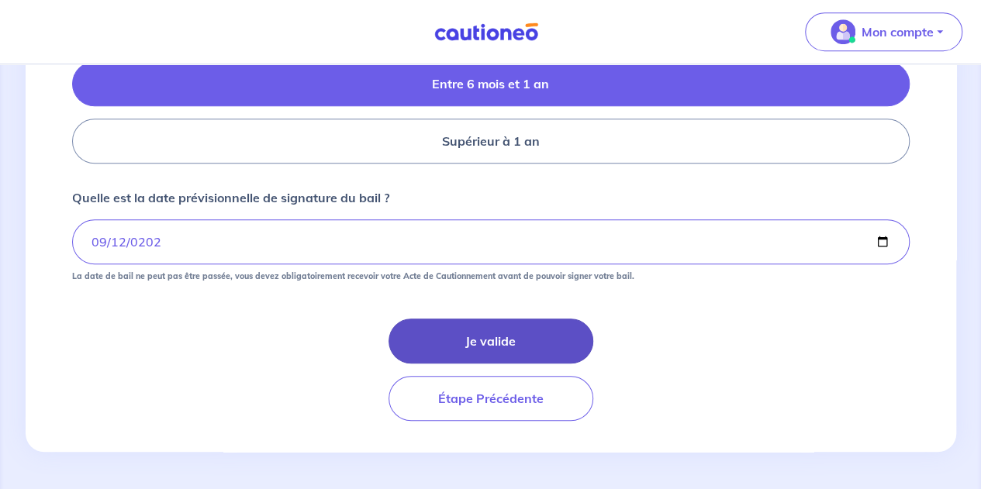
click at [469, 339] on button "Je valide" at bounding box center [490, 341] width 205 height 45
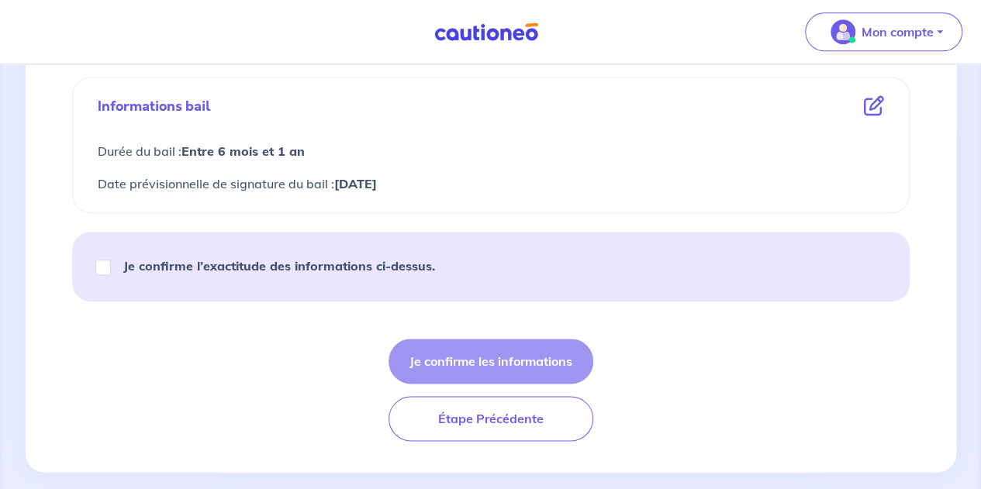
scroll to position [774, 0]
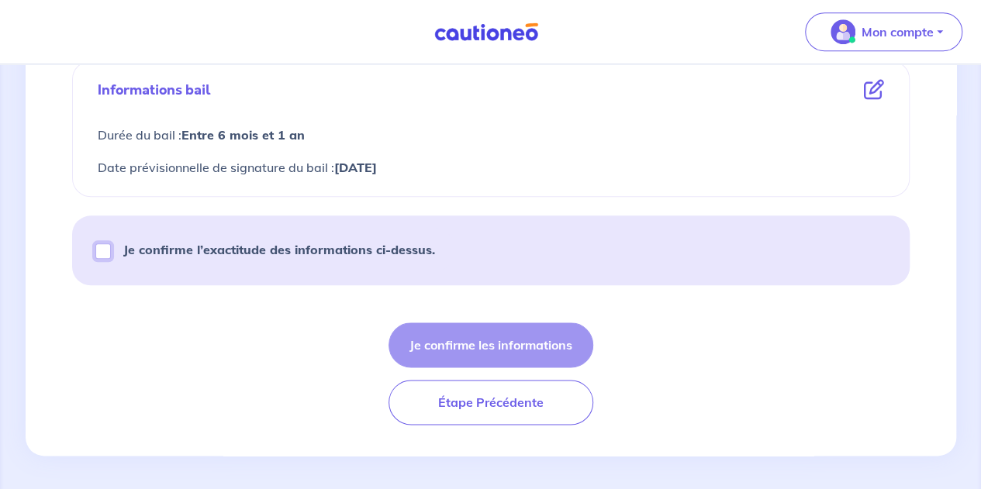
click at [104, 250] on input "Je confirme l’exactitude des informations ci-dessus." at bounding box center [103, 251] width 16 height 16
checkbox input "true"
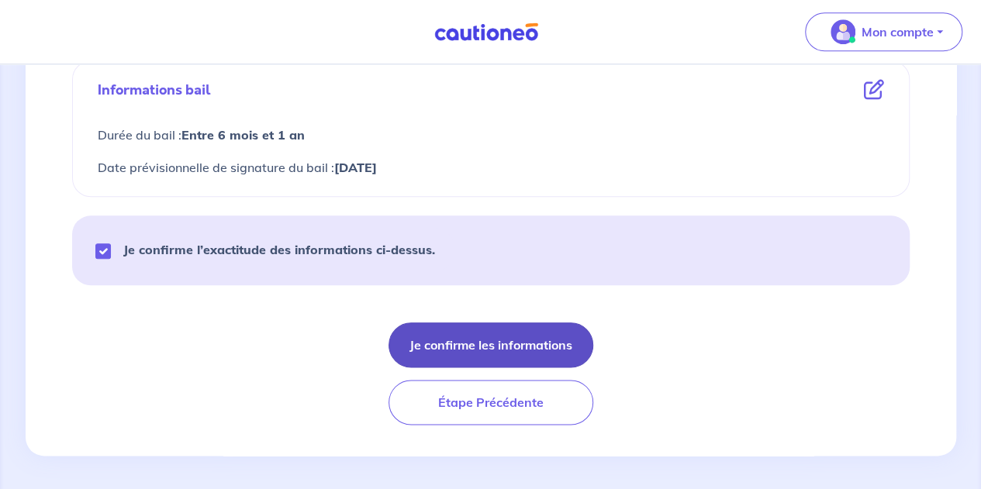
click at [510, 334] on button "Je confirme les informations" at bounding box center [490, 344] width 205 height 45
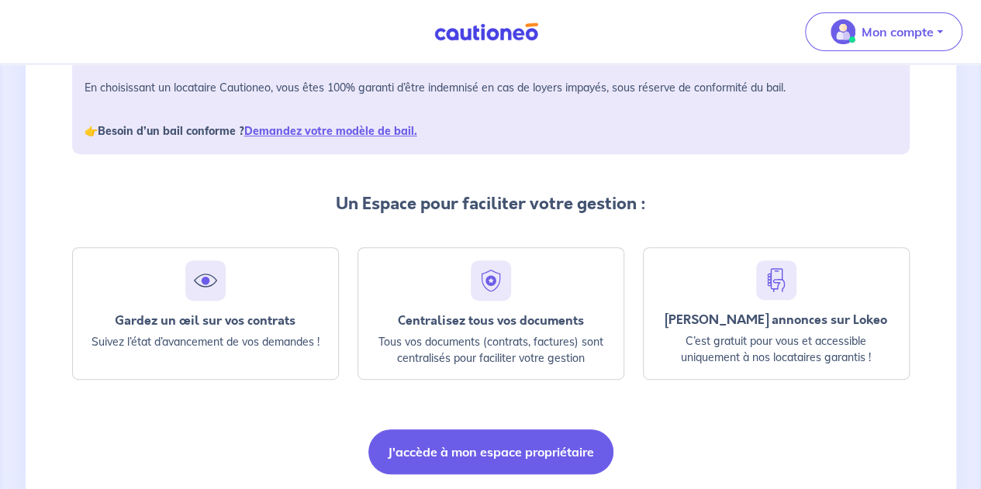
scroll to position [315, 0]
